Goal: Communication & Community: Answer question/provide support

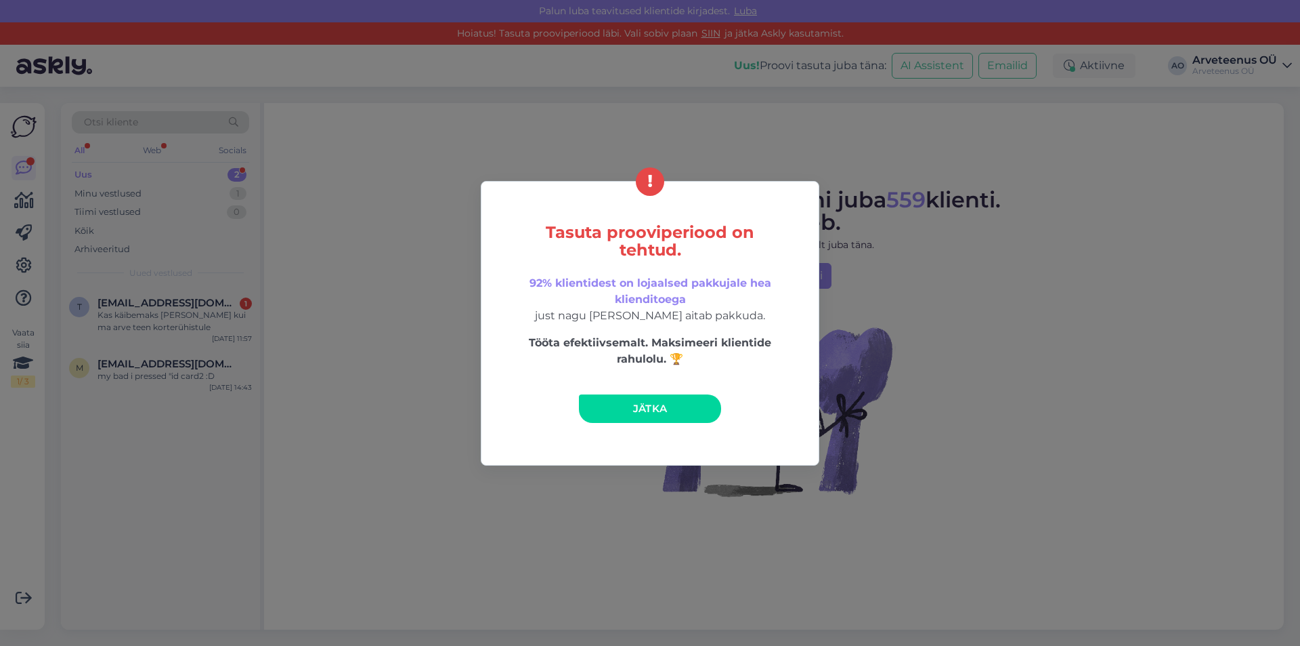
click at [677, 413] on link "Jätka" at bounding box center [650, 408] width 142 height 28
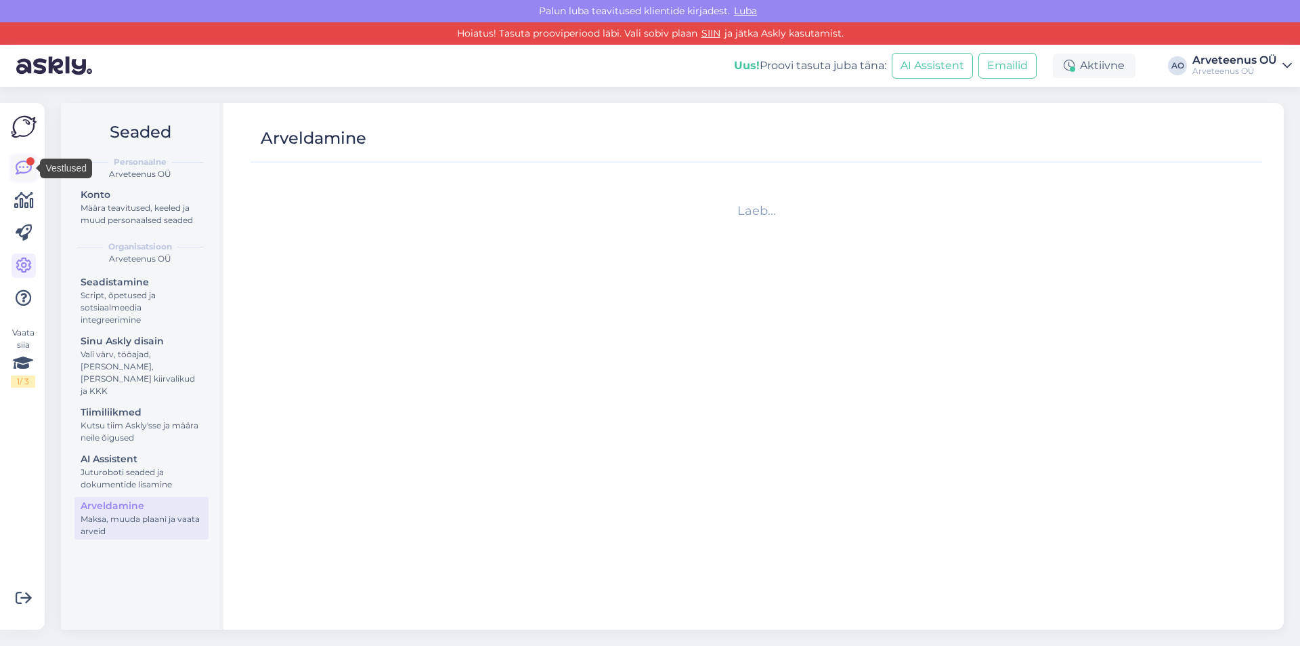
click at [20, 164] on icon at bounding box center [24, 168] width 16 height 16
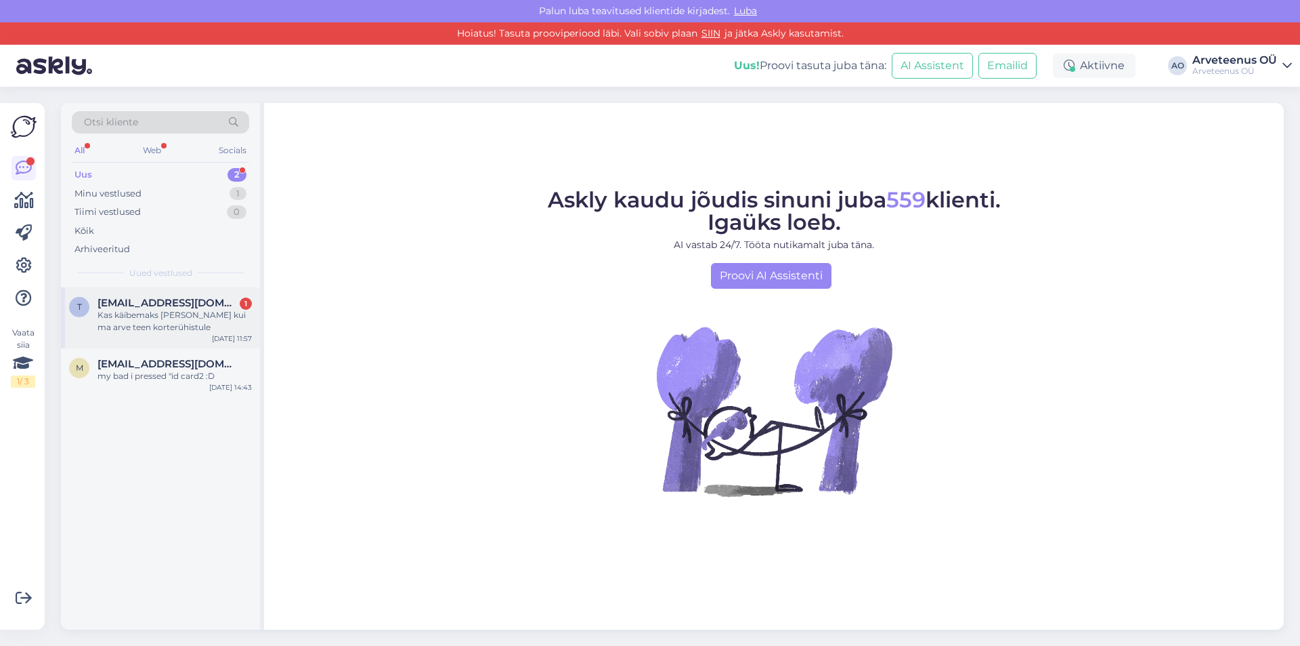
click at [150, 318] on div "Kas käibemaks [PERSON_NAME] kui ma arve teen korterühistule" at bounding box center [175, 321] width 154 height 24
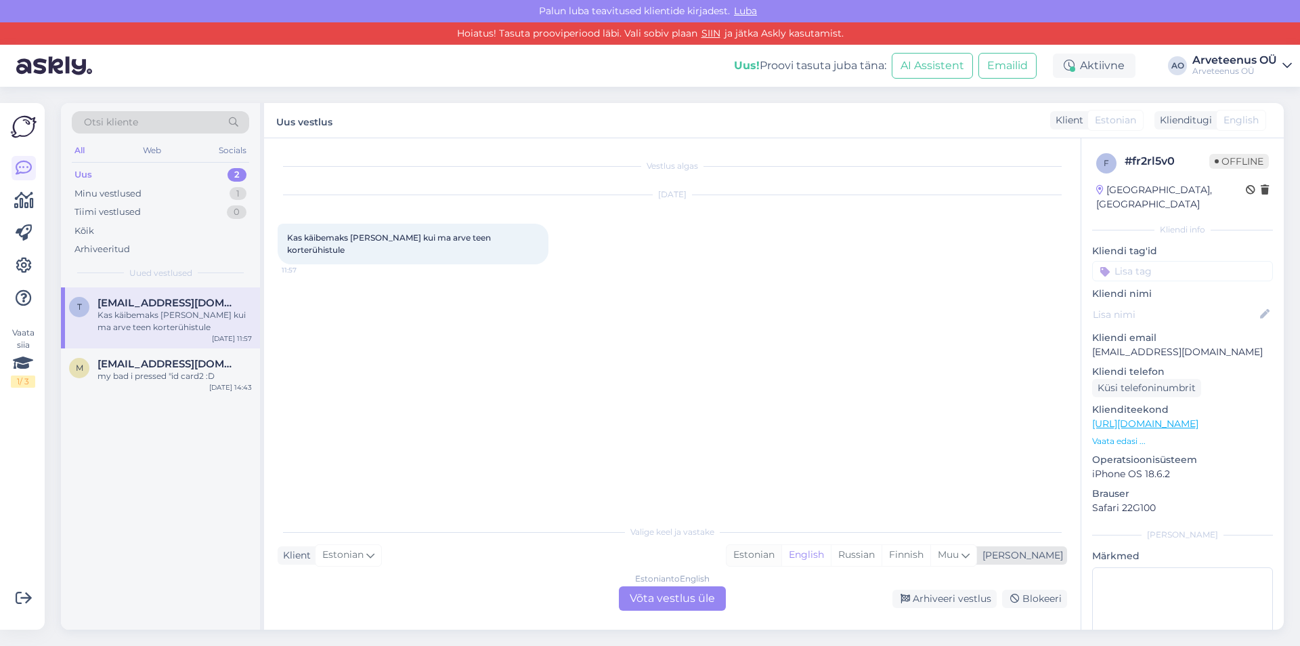
click at [782, 559] on div "Estonian" at bounding box center [754, 555] width 55 height 20
click at [677, 601] on div "Estonian to Estonian Võta vestlus üle" at bounding box center [672, 598] width 107 height 24
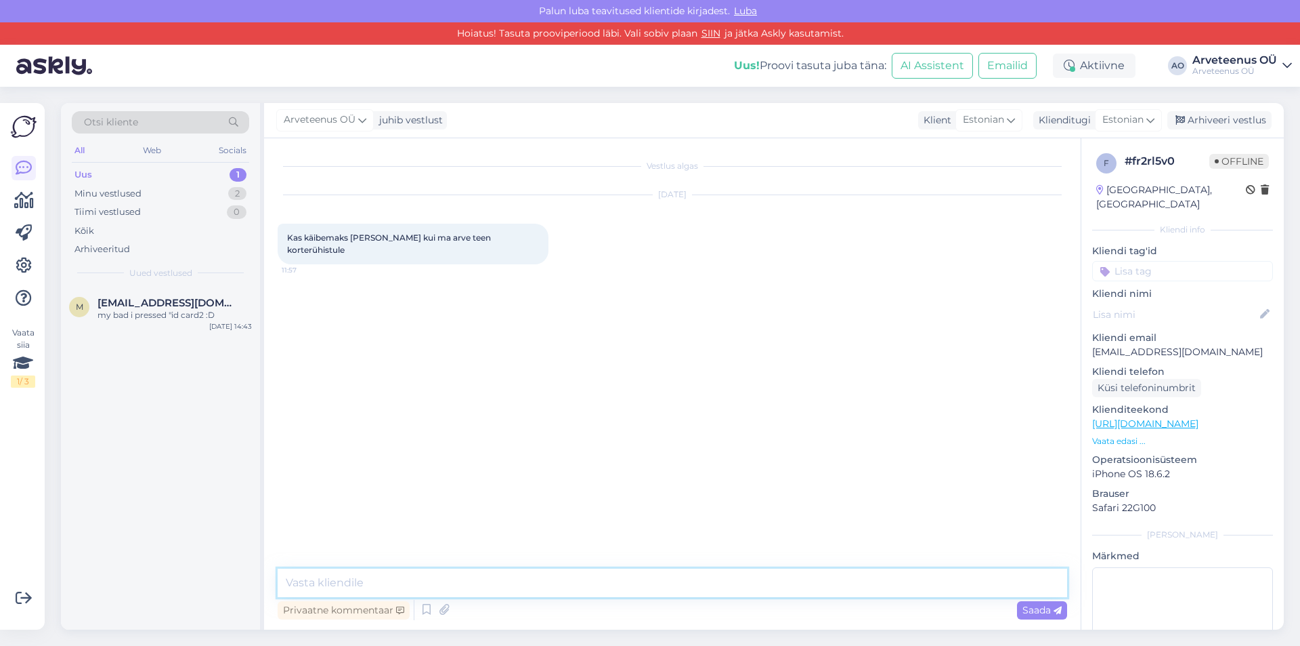
click at [439, 589] on textarea at bounding box center [673, 582] width 790 height 28
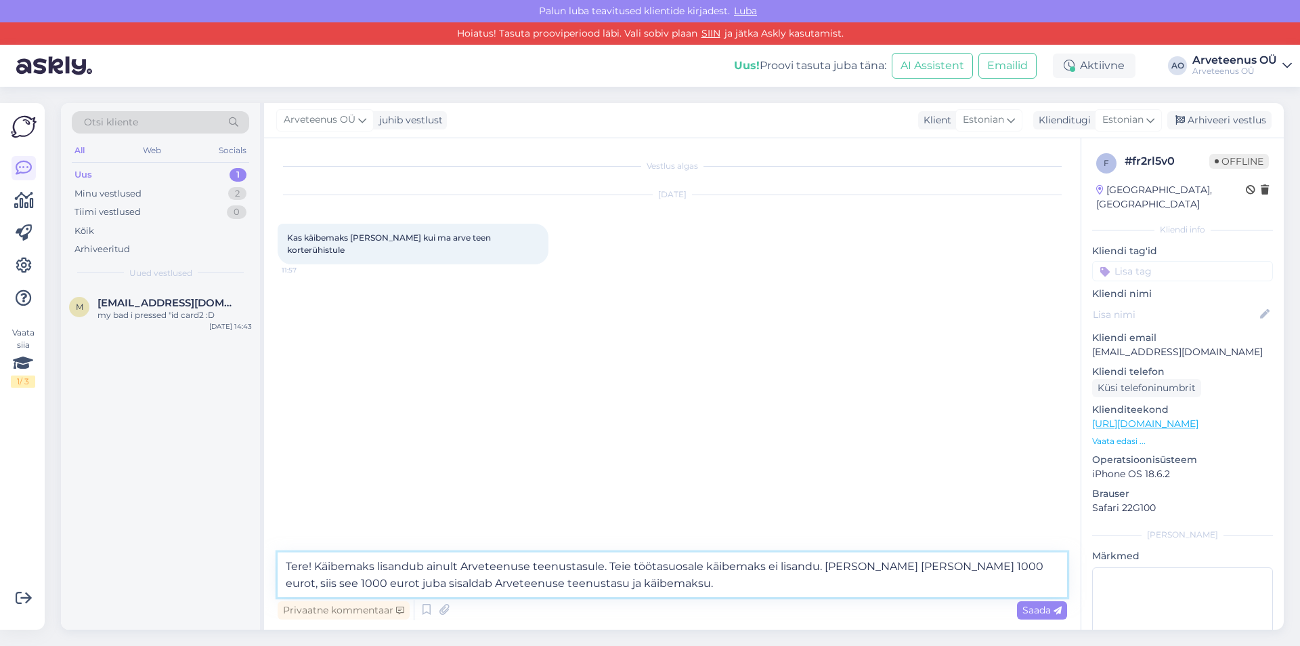
click at [904, 570] on textarea "Tere! Käibemaks lisandub ainult Arveteenuse teenustasule. Teie töötasuosale käi…" at bounding box center [673, 574] width 790 height 45
click at [716, 587] on textarea "Tere! Käibemaks lisandub ainult Arveteenuse teenustasule. Teie töötasuosale käi…" at bounding box center [673, 574] width 790 height 45
type textarea "Tere! Käibemaks lisandub ainult Arveteenuse teenustasule. Teie töötasuosale käi…"
click at [1032, 611] on span "Saada" at bounding box center [1042, 610] width 39 height 12
